Goal: Information Seeking & Learning: Learn about a topic

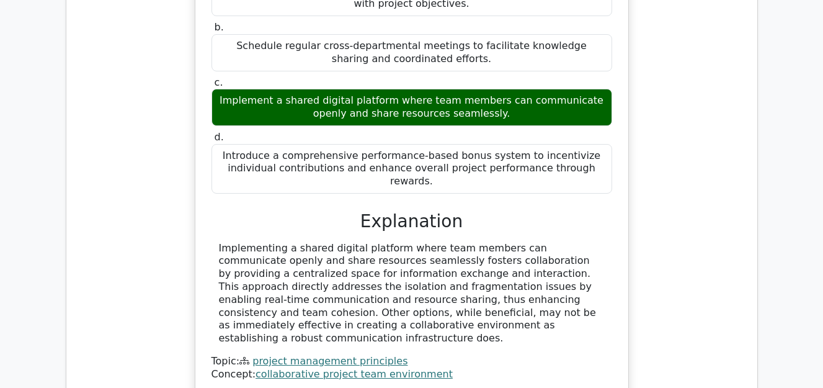
scroll to position [1116, 0]
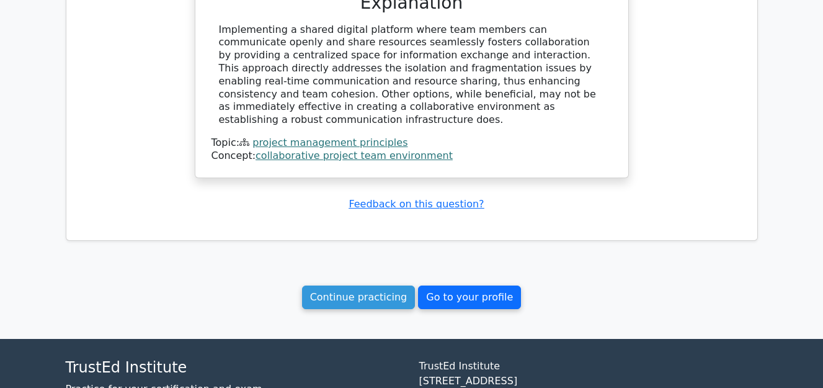
click at [450, 285] on link "Go to your profile" at bounding box center [469, 297] width 103 height 24
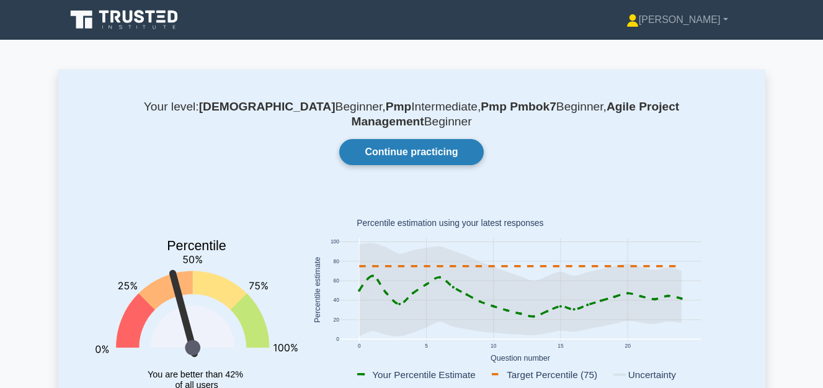
click at [431, 139] on link "Continue practicing" at bounding box center [411, 152] width 144 height 26
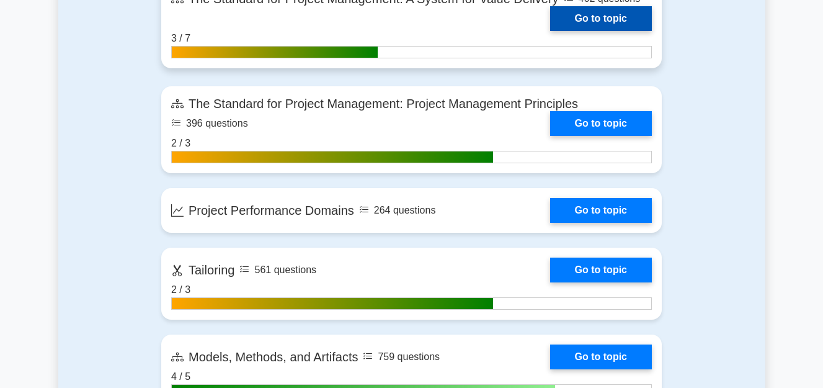
scroll to position [992, 0]
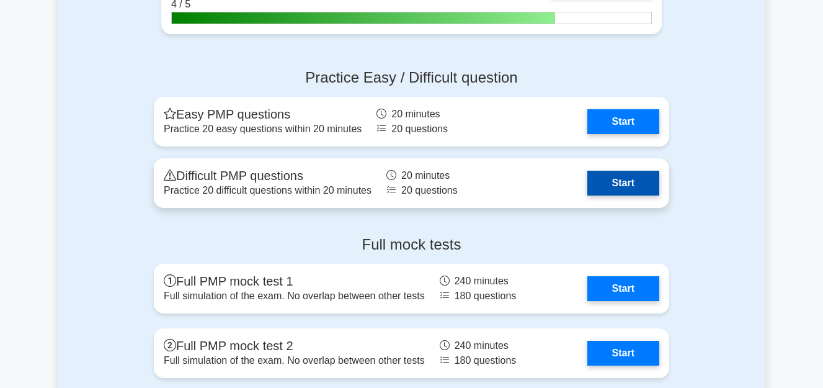
click at [607, 182] on link "Start" at bounding box center [623, 183] width 72 height 25
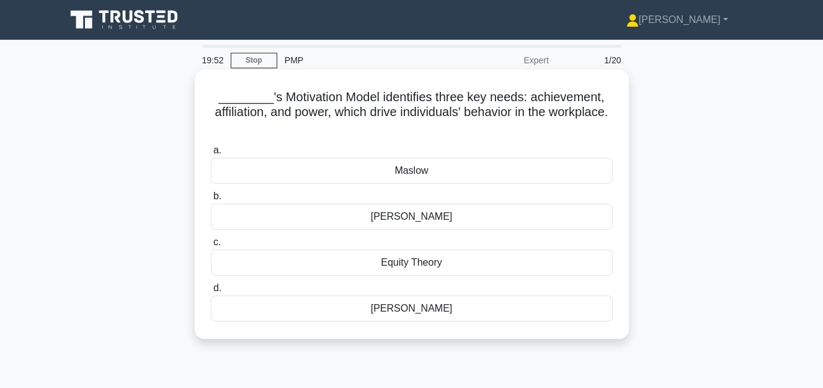
click at [387, 168] on div "Maslow" at bounding box center [412, 171] width 402 height 26
click at [211, 154] on input "a. Maslow" at bounding box center [211, 150] width 0 height 8
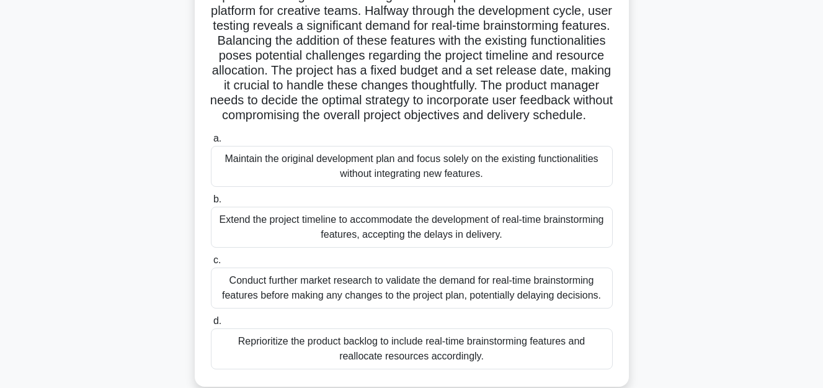
scroll to position [124, 0]
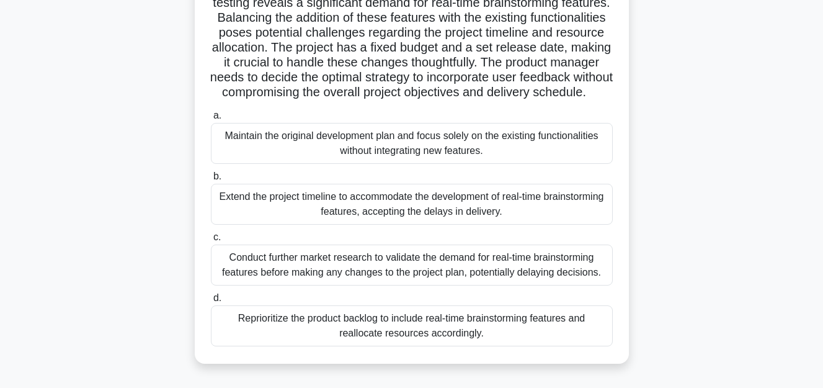
click at [447, 341] on div "Reprioritize the product backlog to include real-time brainstorming features an…" at bounding box center [412, 325] width 402 height 41
click at [211, 302] on input "d. Reprioritize the product backlog to include real-time brainstorming features…" at bounding box center [211, 298] width 0 height 8
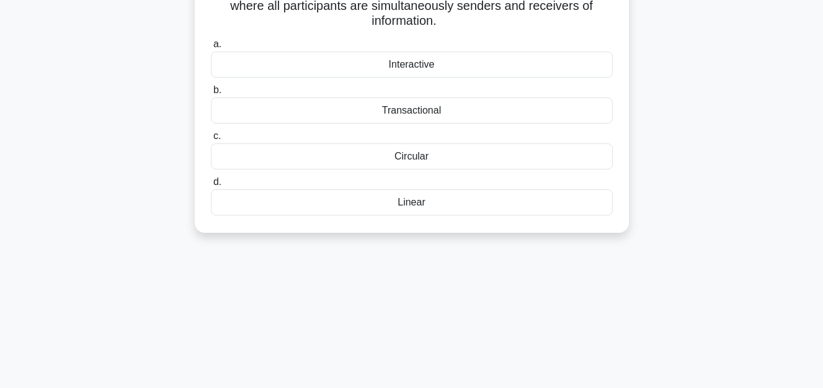
scroll to position [0, 0]
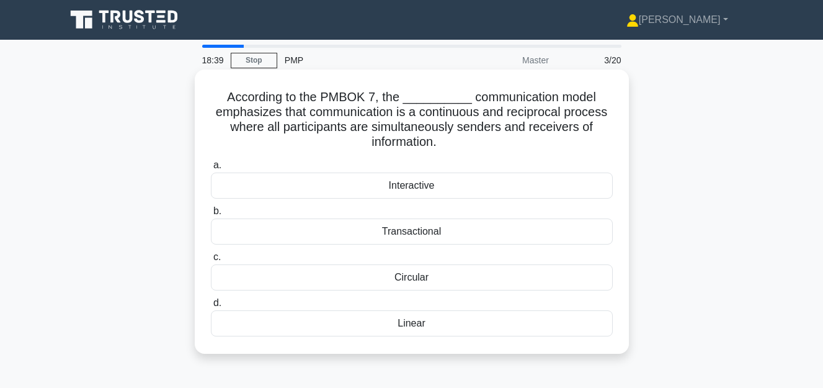
click at [416, 274] on div "Circular" at bounding box center [412, 277] width 402 height 26
click at [211, 261] on input "c. Circular" at bounding box center [211, 257] width 0 height 8
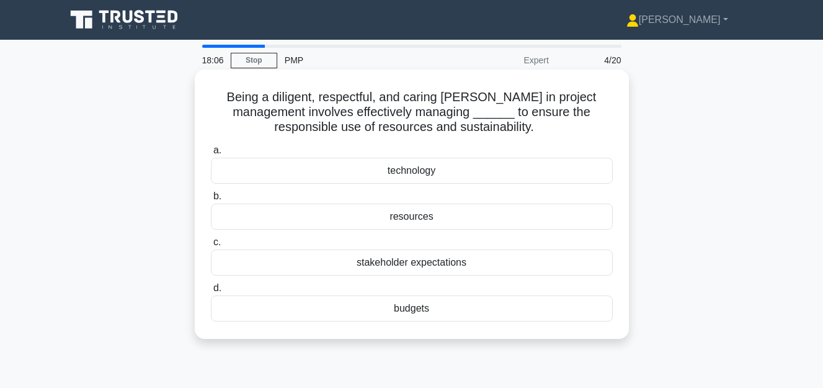
click at [407, 265] on div "stakeholder expectations" at bounding box center [412, 262] width 402 height 26
click at [211, 246] on input "c. stakeholder expectations" at bounding box center [211, 242] width 0 height 8
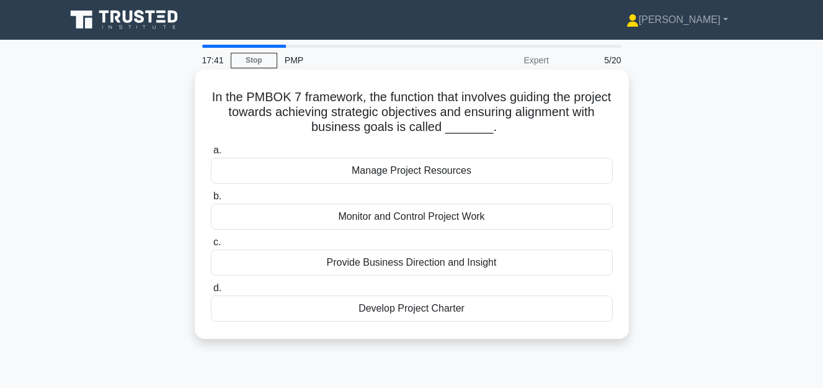
click at [393, 218] on div "Monitor and Control Project Work" at bounding box center [412, 216] width 402 height 26
click at [211, 200] on input "b. Monitor and Control Project Work" at bounding box center [211, 196] width 0 height 8
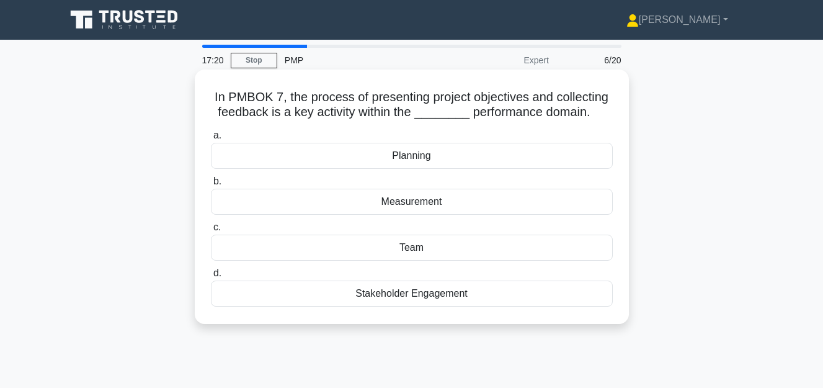
click at [419, 298] on div "Stakeholder Engagement" at bounding box center [412, 293] width 402 height 26
click at [211, 277] on input "d. Stakeholder Engagement" at bounding box center [211, 273] width 0 height 8
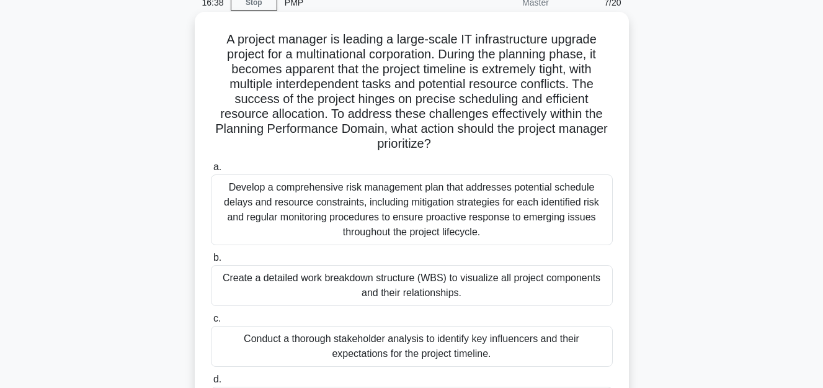
scroll to position [124, 0]
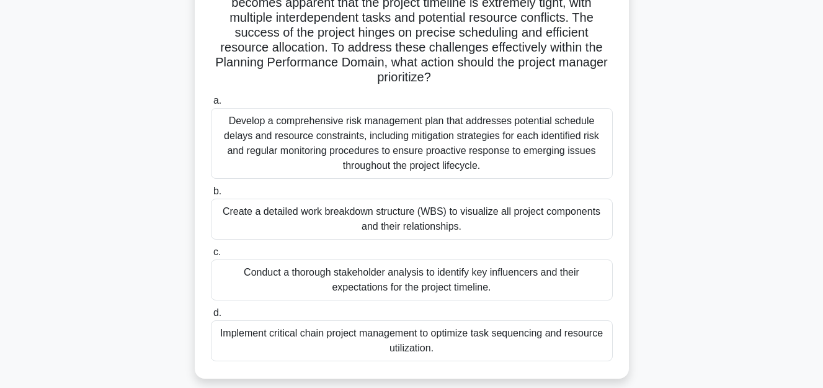
click at [345, 143] on div "Develop a comprehensive risk management plan that addresses potential schedule …" at bounding box center [412, 143] width 402 height 71
click at [211, 105] on input "a. Develop a comprehensive risk management plan that addresses potential schedu…" at bounding box center [211, 101] width 0 height 8
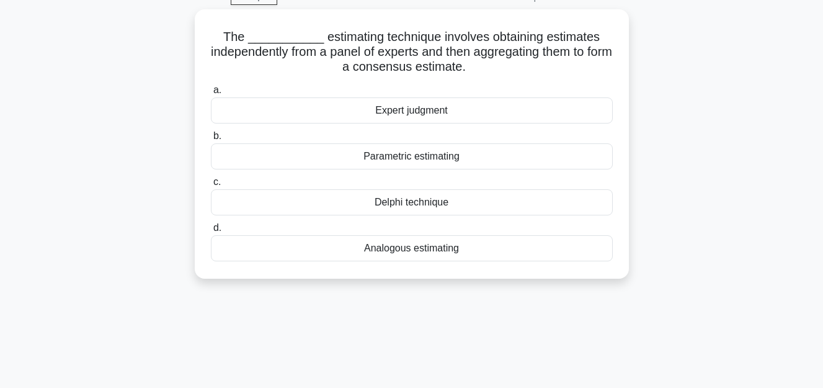
scroll to position [0, 0]
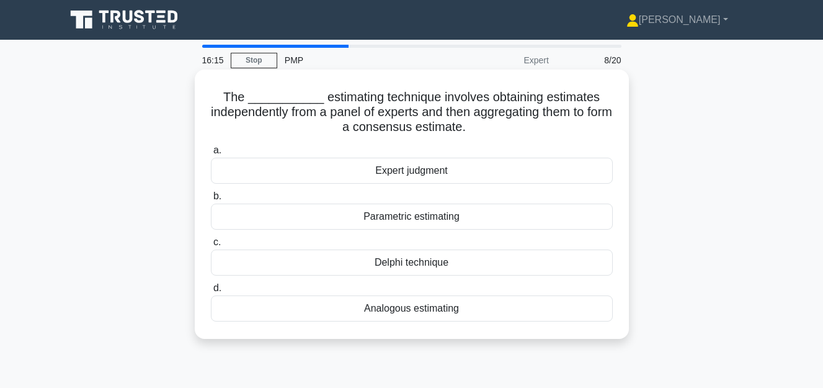
click at [427, 174] on div "Expert judgment" at bounding box center [412, 171] width 402 height 26
click at [211, 154] on input "a. Expert judgment" at bounding box center [211, 150] width 0 height 8
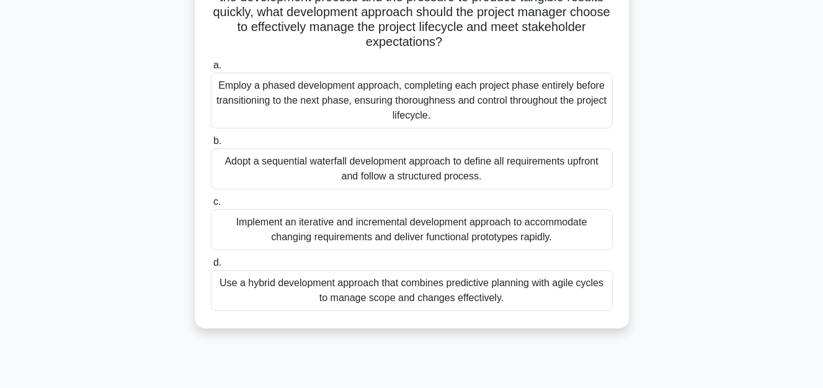
scroll to position [248, 0]
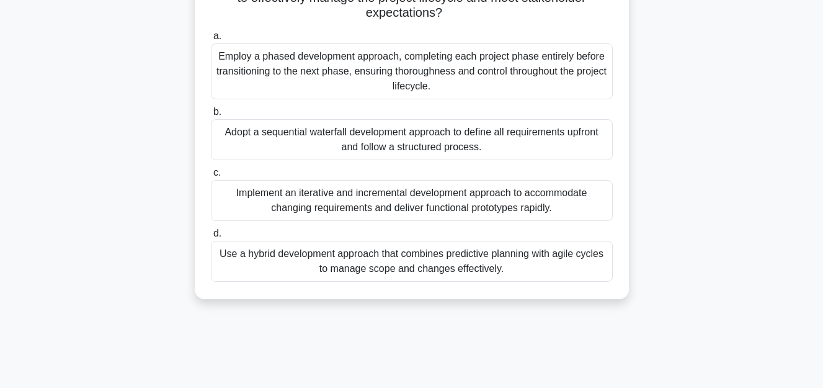
click at [438, 264] on div "Use a hybrid development approach that combines predictive planning with agile …" at bounding box center [412, 261] width 402 height 41
click at [211, 238] on input "d. Use a hybrid development approach that combines predictive planning with agi…" at bounding box center [211, 233] width 0 height 8
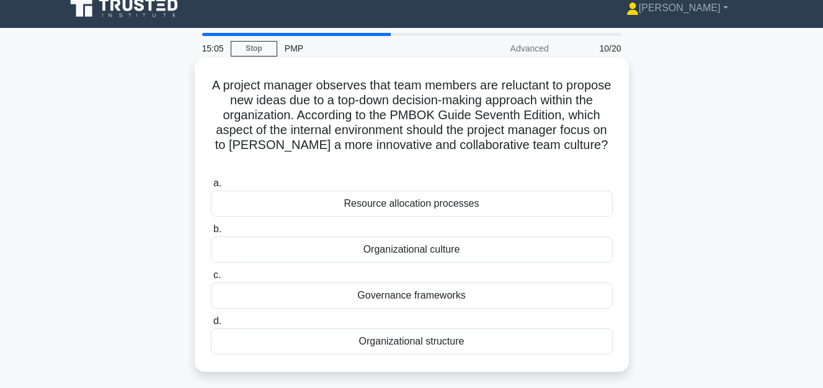
scroll to position [0, 0]
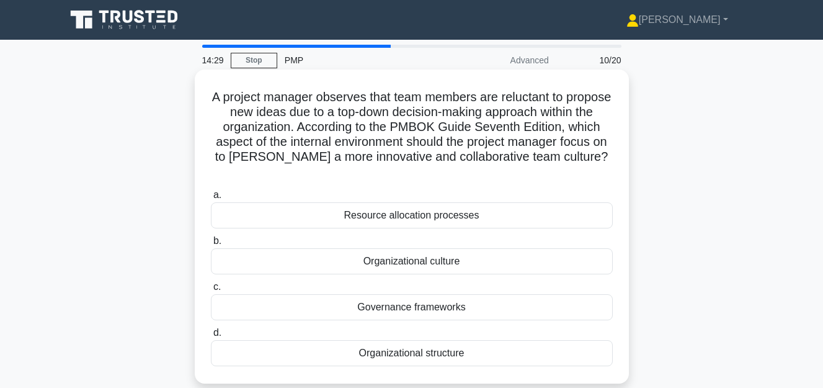
click at [404, 264] on div "Organizational culture" at bounding box center [412, 261] width 402 height 26
click at [211, 245] on input "b. Organizational culture" at bounding box center [211, 241] width 0 height 8
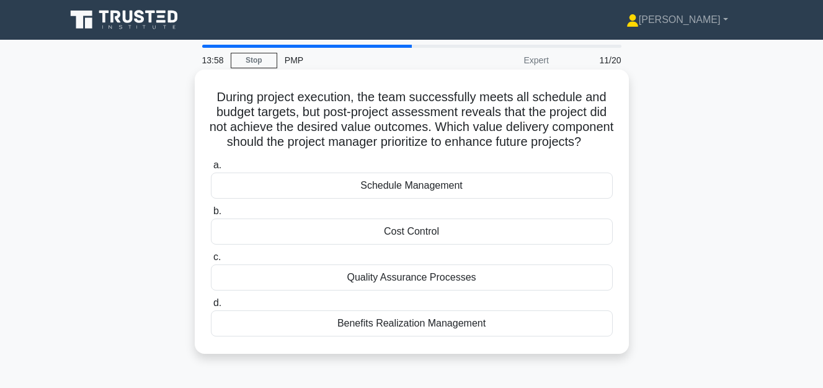
click at [441, 336] on div "Benefits Realization Management" at bounding box center [412, 323] width 402 height 26
click at [211, 307] on input "d. Benefits Realization Management" at bounding box center [211, 303] width 0 height 8
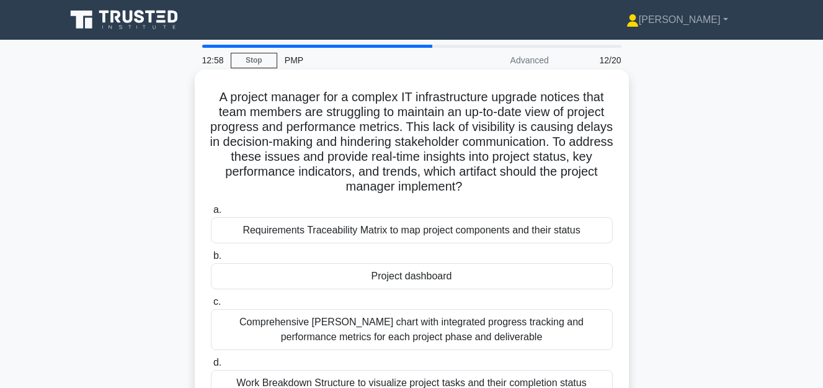
click at [382, 231] on div "Requirements Traceability Matrix to map project components and their status" at bounding box center [412, 230] width 402 height 26
click at [211, 214] on input "a. Requirements Traceability Matrix to map project components and their status" at bounding box center [211, 210] width 0 height 8
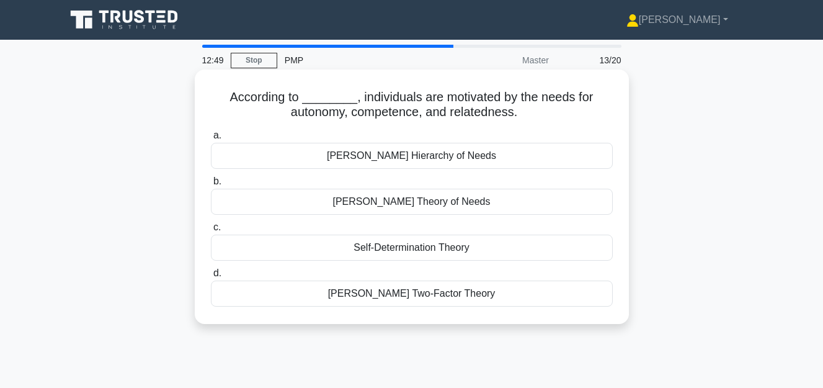
click at [401, 153] on div "Maslow's Hierarchy of Needs" at bounding box center [412, 156] width 402 height 26
click at [211, 140] on input "a. Maslow's Hierarchy of Needs" at bounding box center [211, 135] width 0 height 8
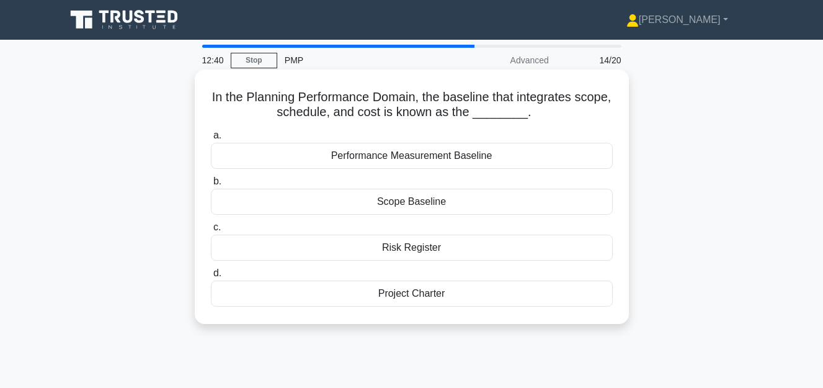
click at [466, 159] on div "Performance Measurement Baseline" at bounding box center [412, 156] width 402 height 26
click at [211, 140] on input "a. Performance Measurement Baseline" at bounding box center [211, 135] width 0 height 8
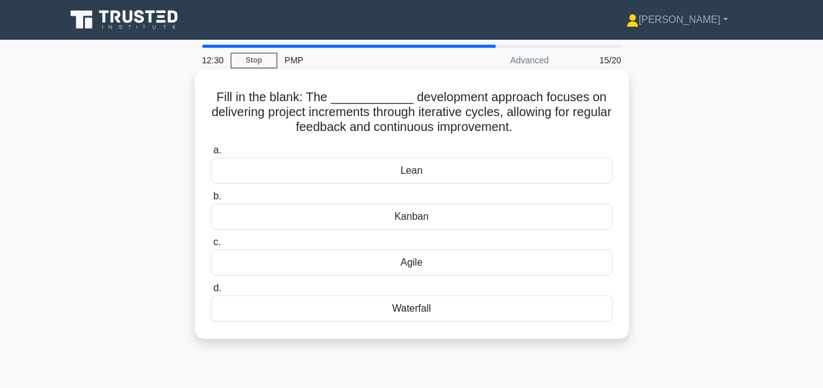
click at [420, 265] on div "Agile" at bounding box center [412, 262] width 402 height 26
click at [211, 246] on input "c. Agile" at bounding box center [211, 242] width 0 height 8
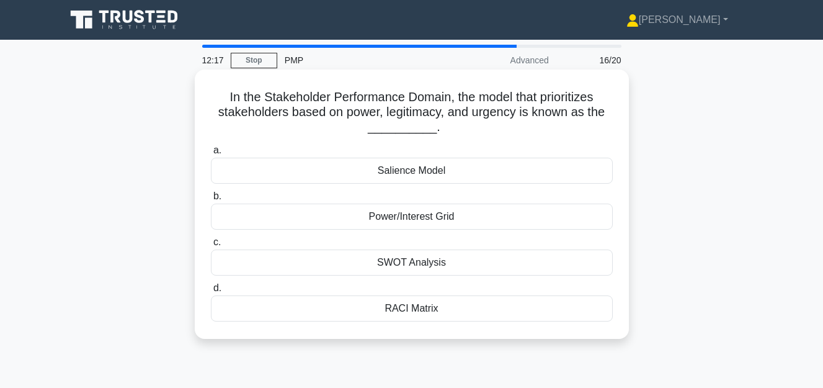
click at [432, 221] on div "Power/Interest Grid" at bounding box center [412, 216] width 402 height 26
click at [211, 200] on input "b. Power/Interest Grid" at bounding box center [211, 196] width 0 height 8
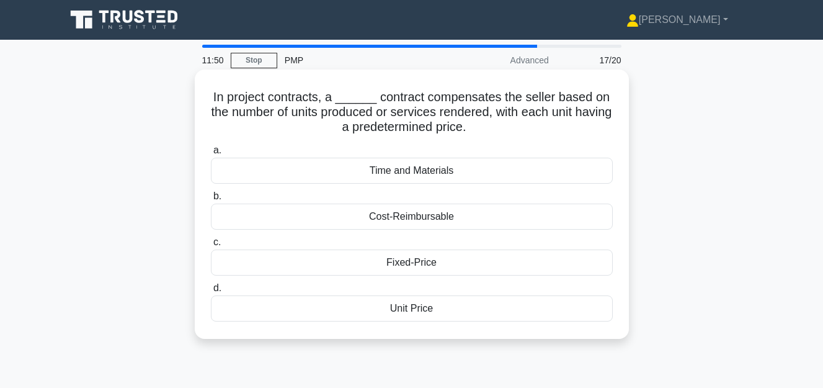
click at [421, 307] on div "Unit Price" at bounding box center [412, 308] width 402 height 26
click at [211, 292] on input "d. Unit Price" at bounding box center [211, 288] width 0 height 8
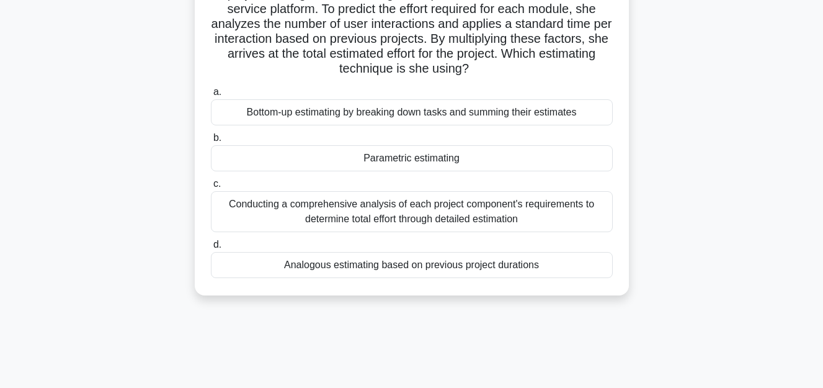
scroll to position [124, 0]
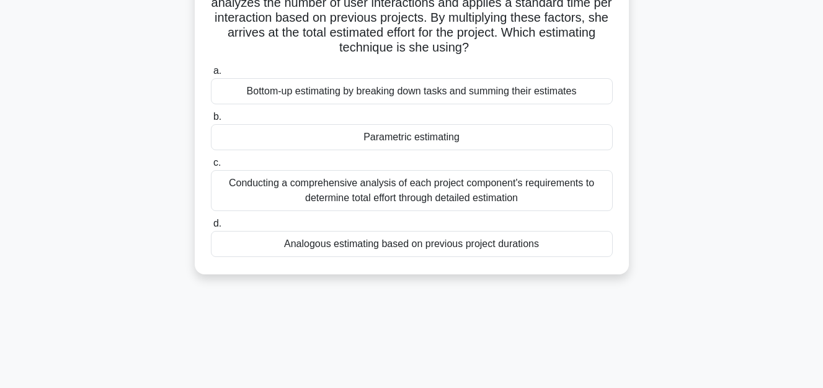
click at [406, 241] on div "Analogous estimating based on previous project durations" at bounding box center [412, 244] width 402 height 26
click at [211, 228] on input "d. Analogous estimating based on previous project durations" at bounding box center [211, 224] width 0 height 8
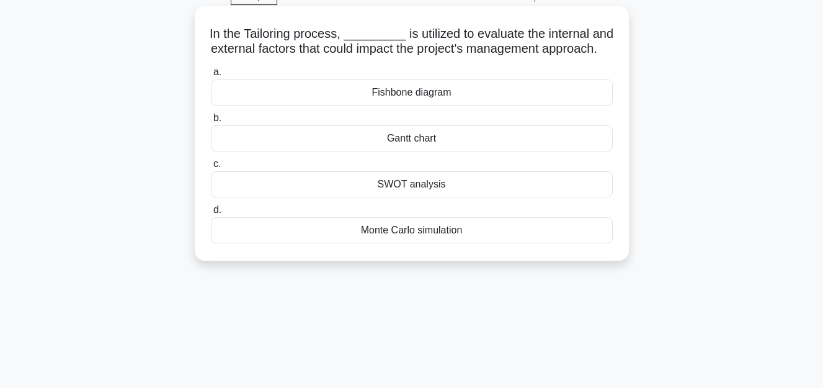
scroll to position [0, 0]
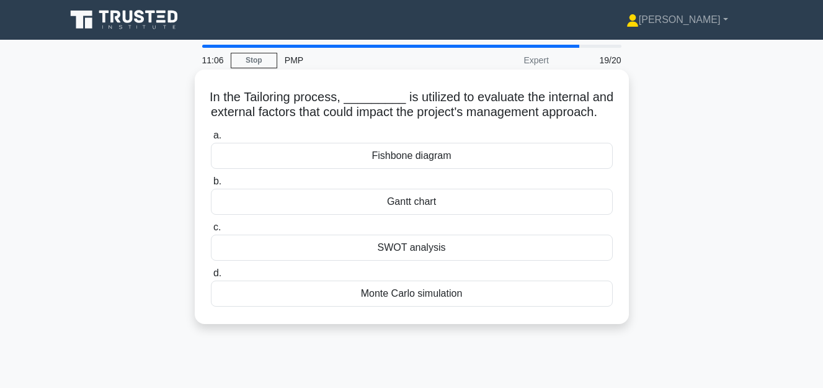
click at [389, 306] on div "Monte Carlo simulation" at bounding box center [412, 293] width 402 height 26
click at [211, 277] on input "d. Monte Carlo simulation" at bounding box center [211, 273] width 0 height 8
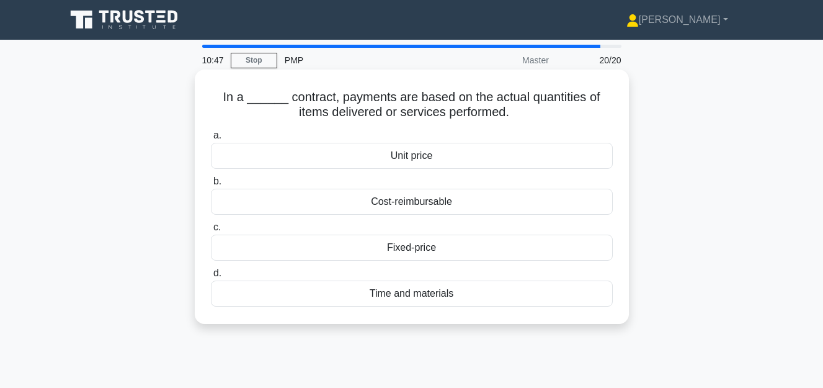
click at [421, 158] on div "Unit price" at bounding box center [412, 156] width 402 height 26
click at [211, 140] on input "a. Unit price" at bounding box center [211, 135] width 0 height 8
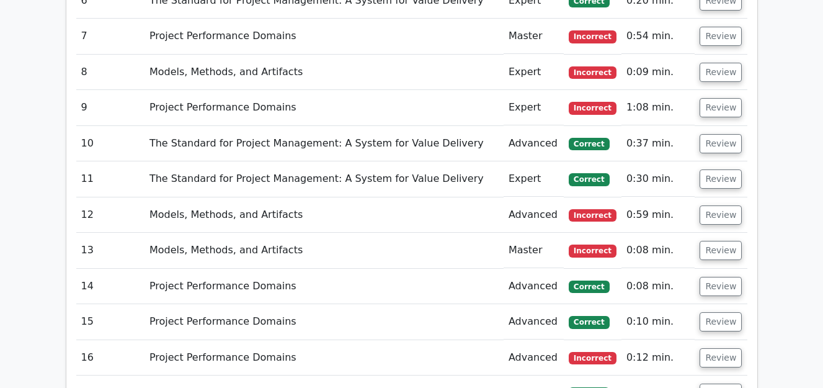
scroll to position [1737, 0]
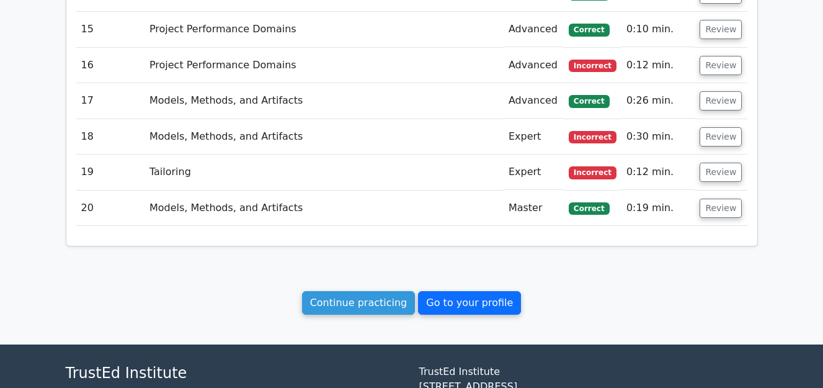
click at [471, 293] on link "Go to your profile" at bounding box center [469, 303] width 103 height 24
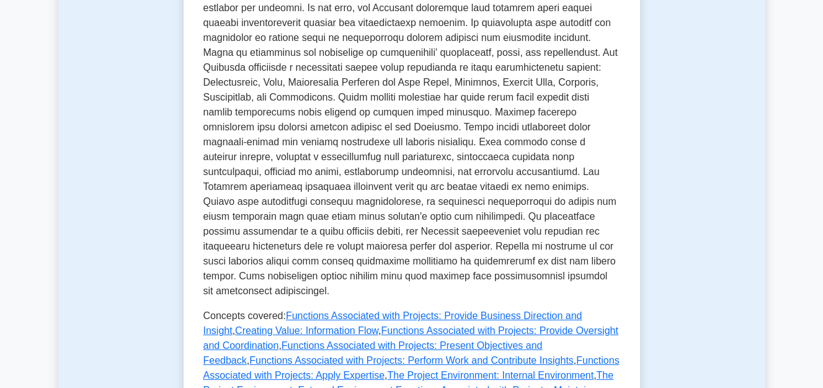
scroll to position [496, 0]
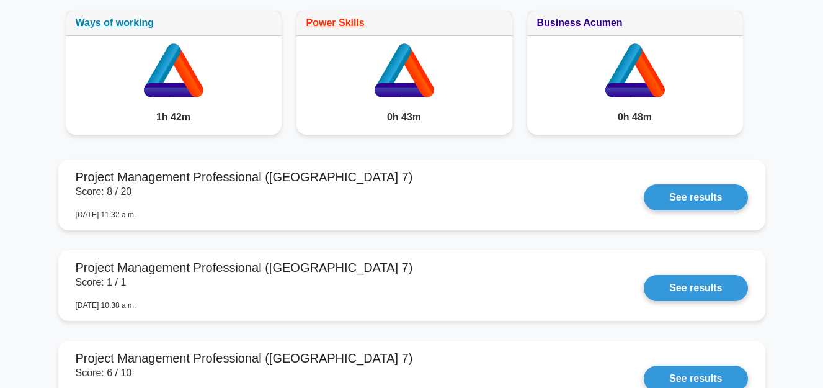
scroll to position [744, 0]
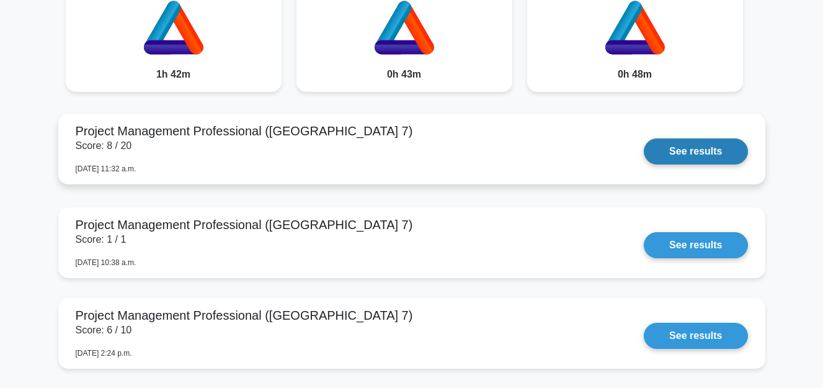
click at [689, 138] on link "See results" at bounding box center [696, 151] width 104 height 26
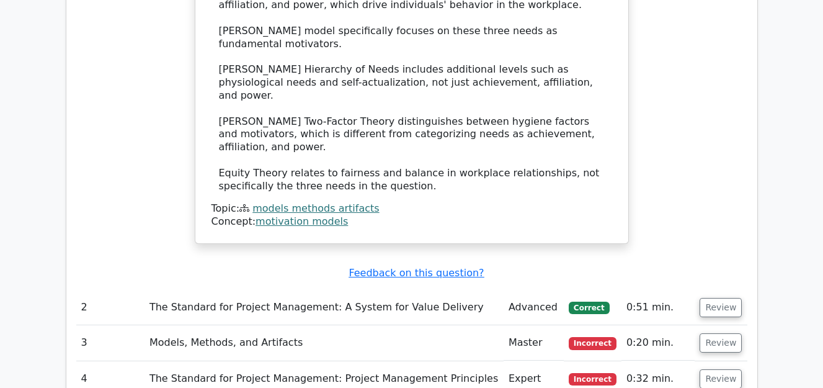
scroll to position [1116, 0]
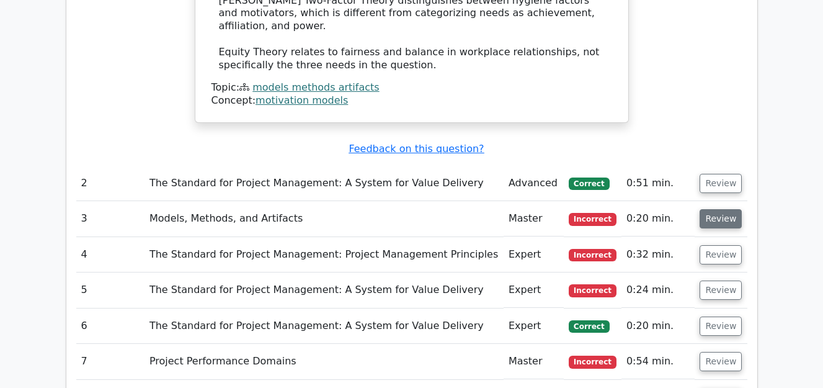
click at [705, 209] on button "Review" at bounding box center [721, 218] width 42 height 19
